Goal: Transaction & Acquisition: Purchase product/service

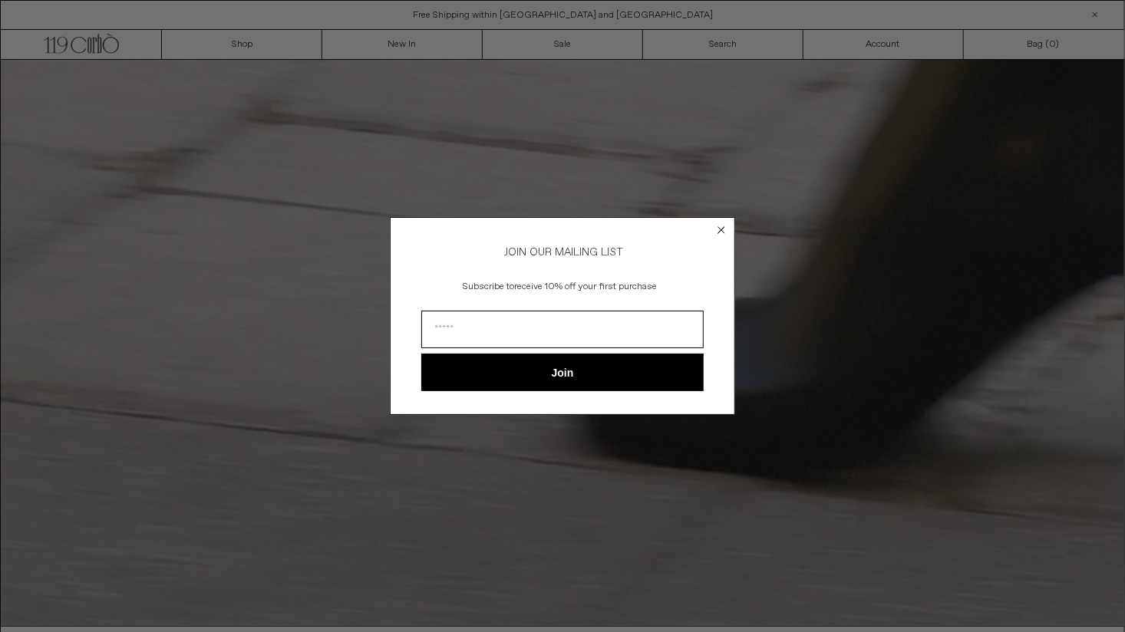
click at [245, 45] on div "Close dialog JOIN OUR MAILING LIST Subscribe to receive 10% off your first purc…" at bounding box center [562, 316] width 1125 height 632
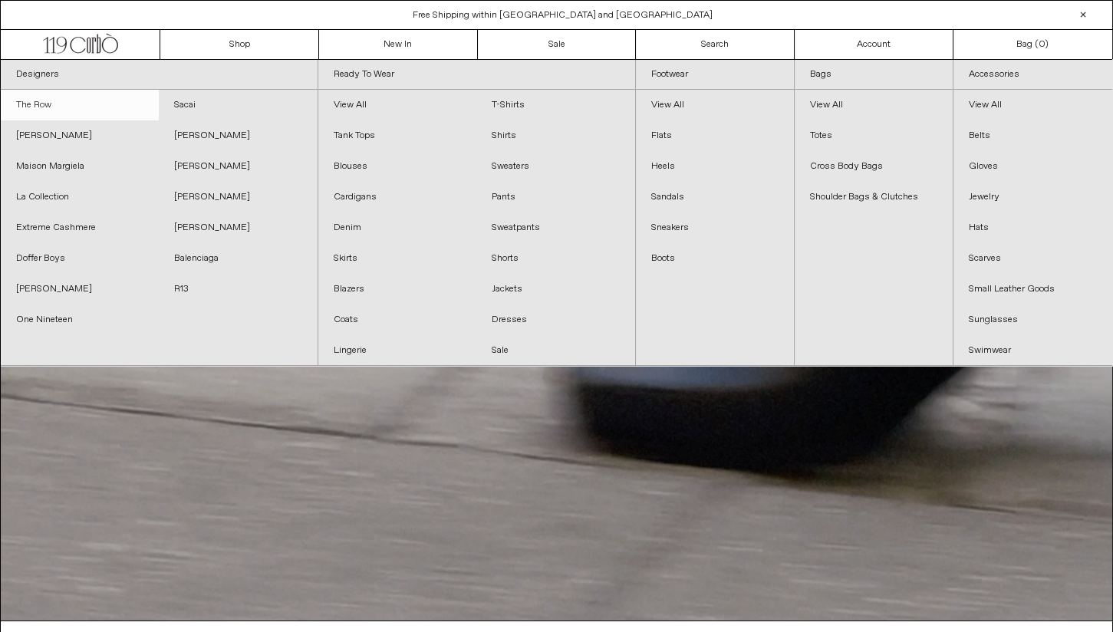
click at [46, 99] on link "The Row" at bounding box center [80, 105] width 158 height 31
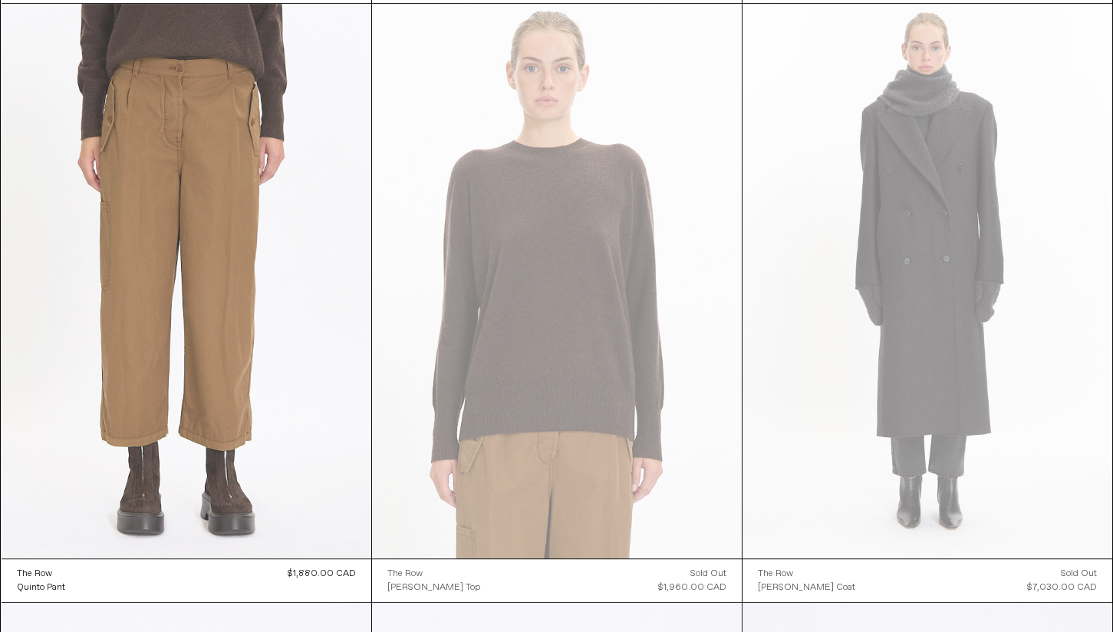
scroll to position [1918, 0]
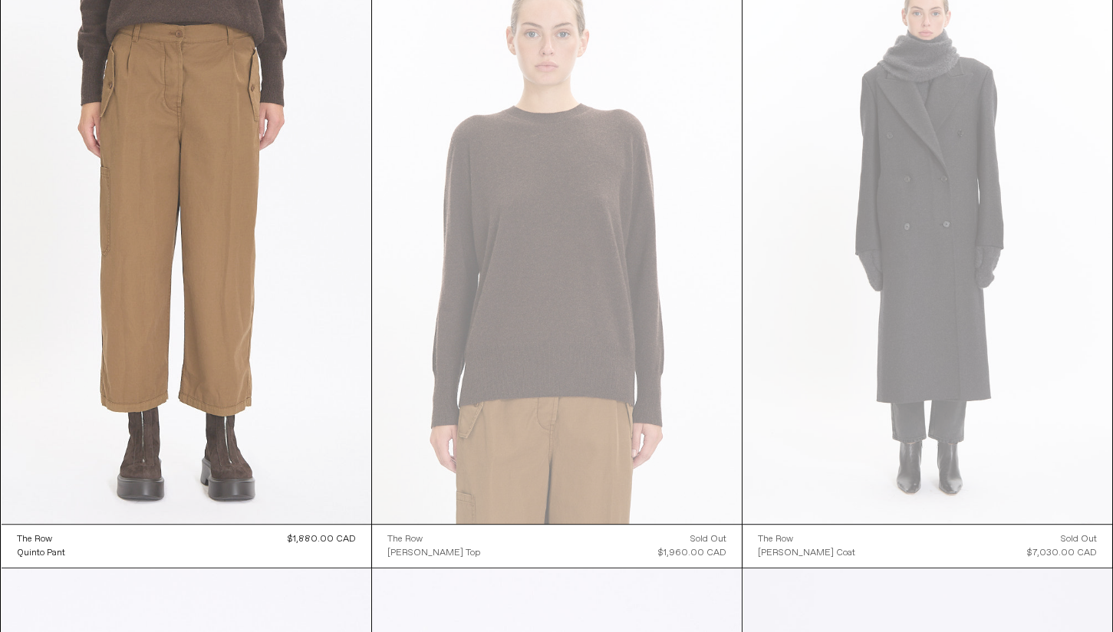
click at [213, 422] on at bounding box center [187, 246] width 370 height 555
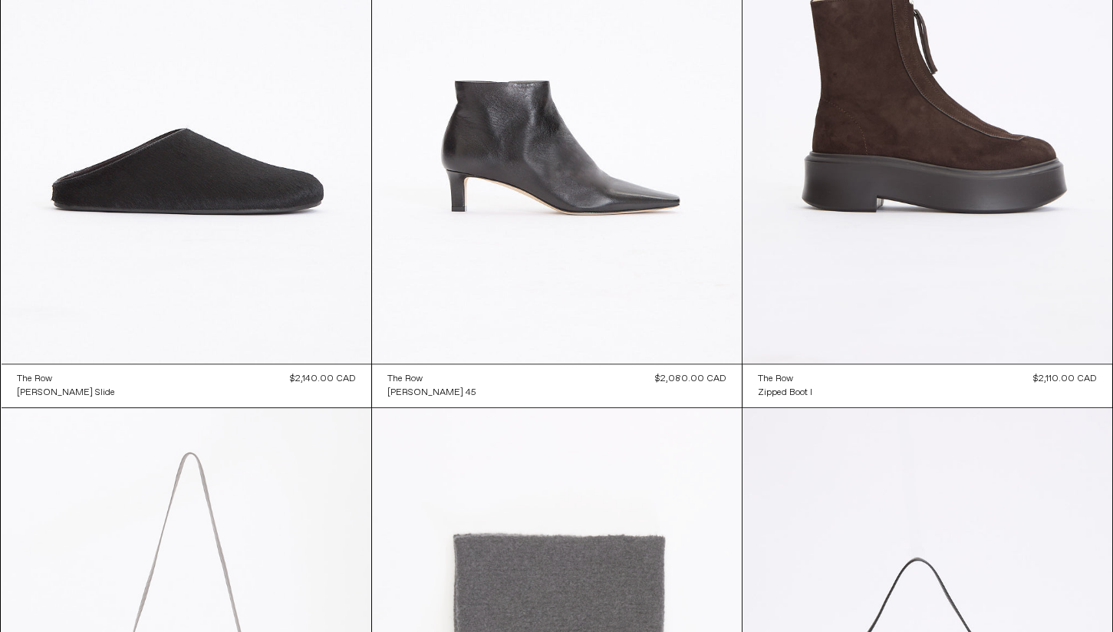
scroll to position [2549, 0]
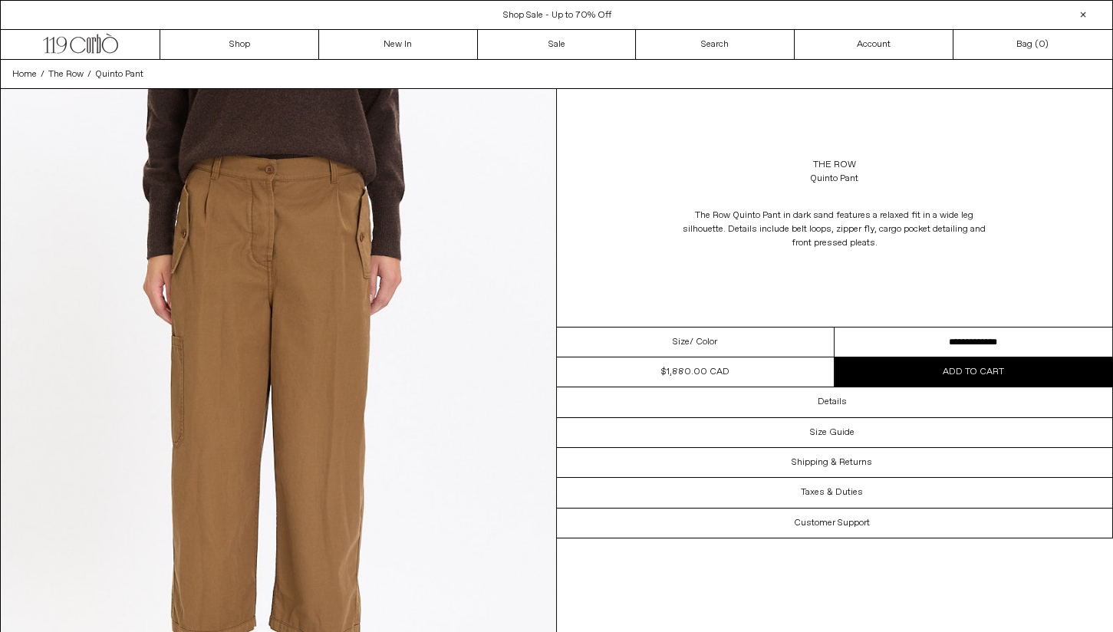
click at [926, 340] on select "**********" at bounding box center [974, 343] width 278 height 30
